Goal: Find specific page/section: Find specific page/section

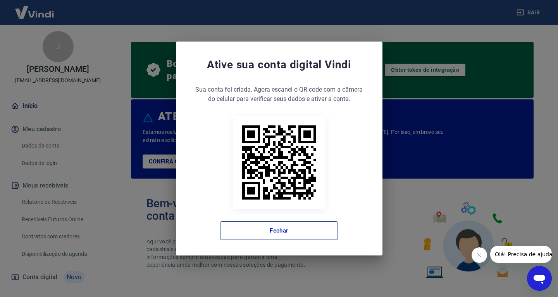
click at [288, 228] on button "Fechar" at bounding box center [279, 230] width 118 height 19
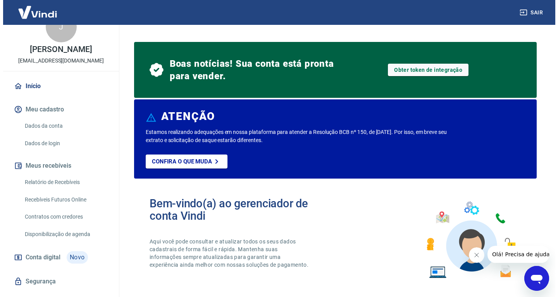
scroll to position [36, 0]
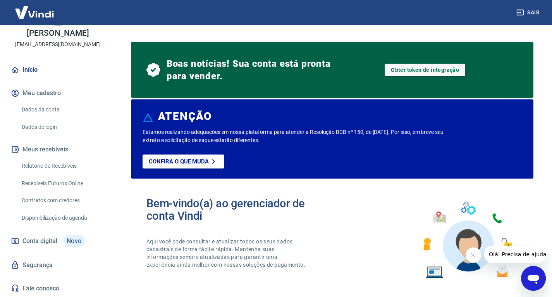
click at [37, 238] on span "Conta digital" at bounding box center [39, 240] width 35 height 11
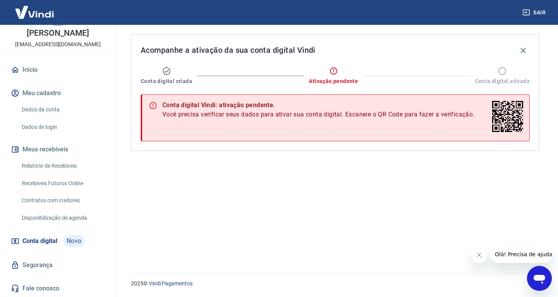
click at [62, 178] on link "Recebíveis Futuros Online" at bounding box center [63, 183] width 88 height 16
